Goal: Use online tool/utility: Utilize a website feature to perform a specific function

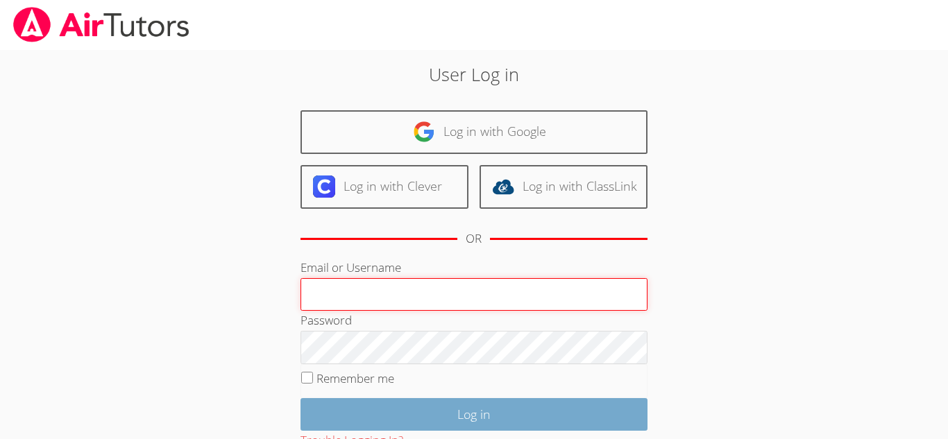
type input "26chibanes@mbusdapps.org"
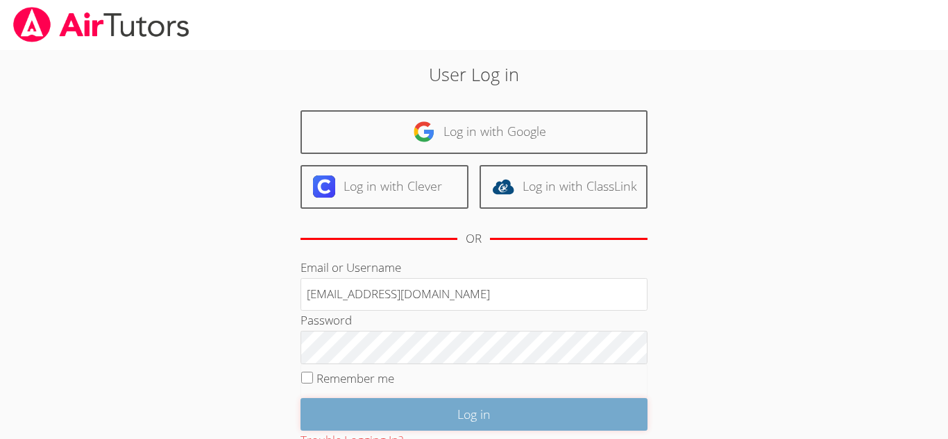
click at [436, 407] on input "Log in" at bounding box center [473, 414] width 347 height 33
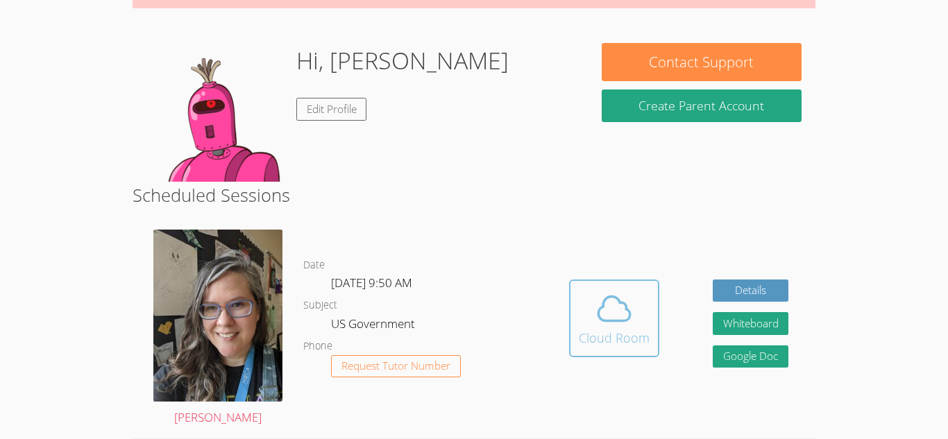
scroll to position [180, 0]
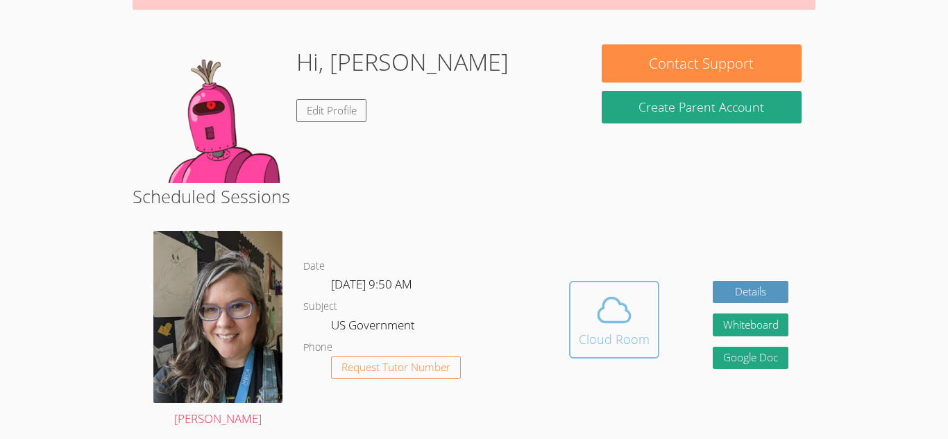
click at [618, 320] on icon at bounding box center [614, 310] width 39 height 39
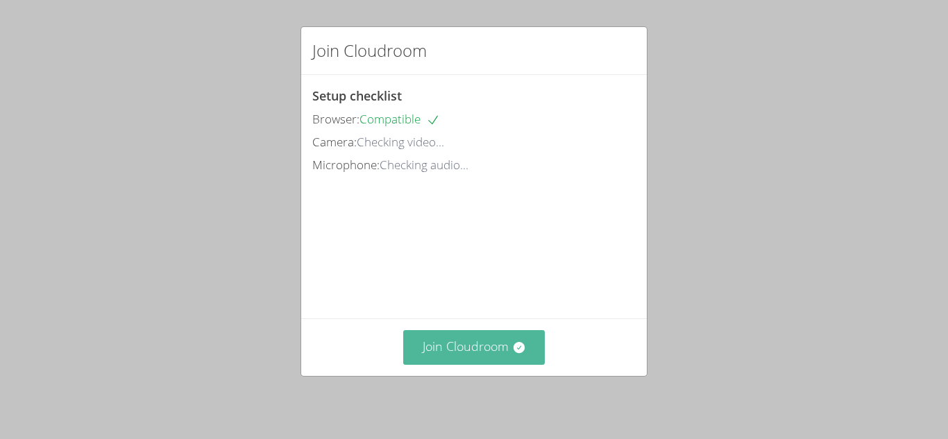
click at [463, 359] on button "Join Cloudroom" at bounding box center [474, 347] width 142 height 34
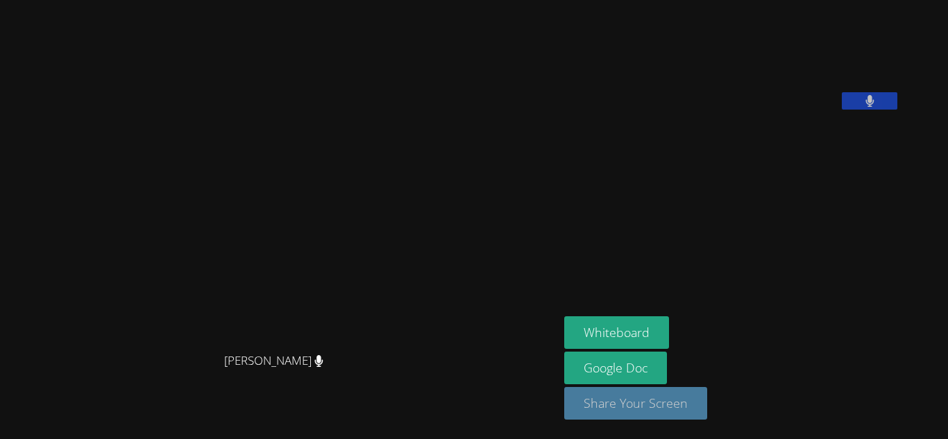
click at [679, 410] on button "Share Your Screen" at bounding box center [635, 403] width 143 height 33
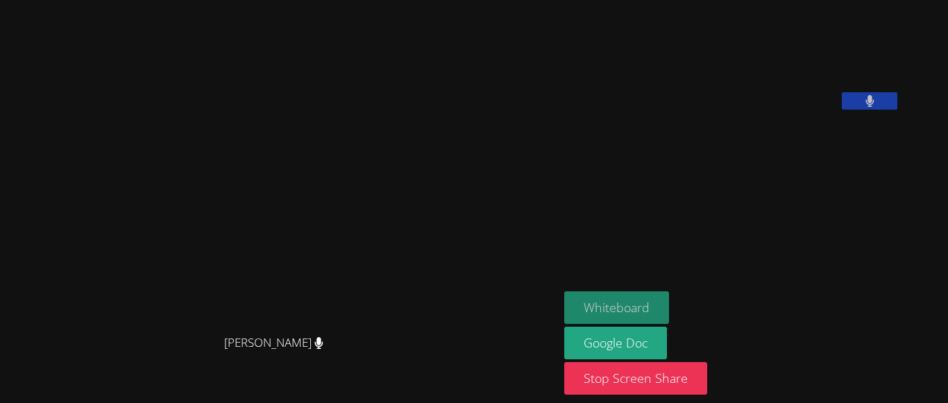
click at [638, 309] on button "Whiteboard" at bounding box center [616, 307] width 105 height 33
